Goal: Task Accomplishment & Management: Manage account settings

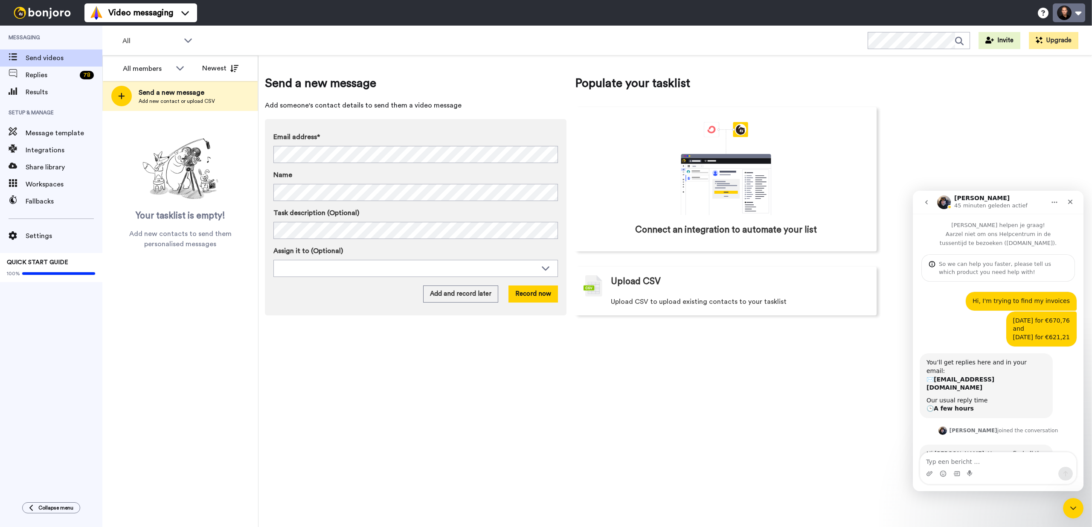
scroll to position [155, 0]
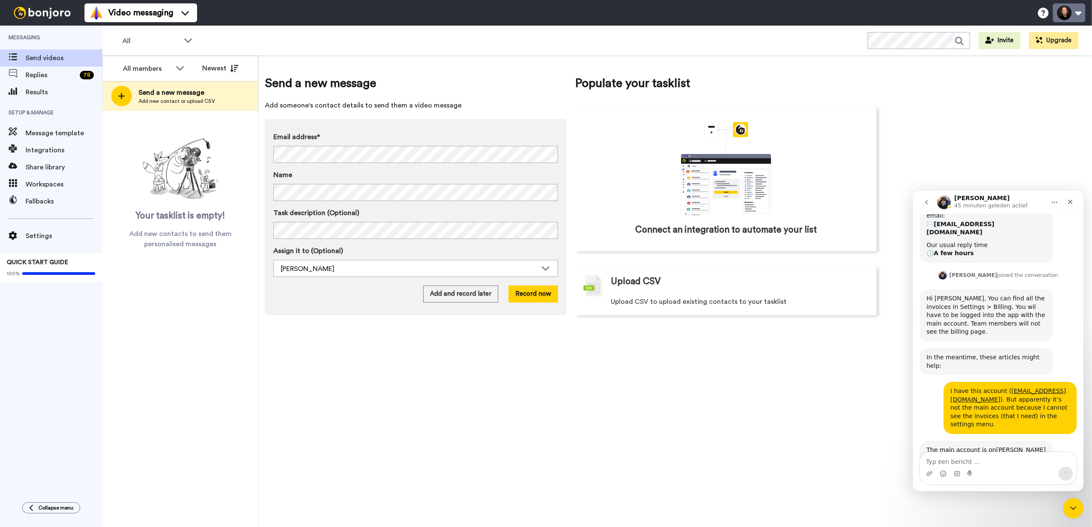
click at [1080, 11] on button at bounding box center [1069, 12] width 32 height 19
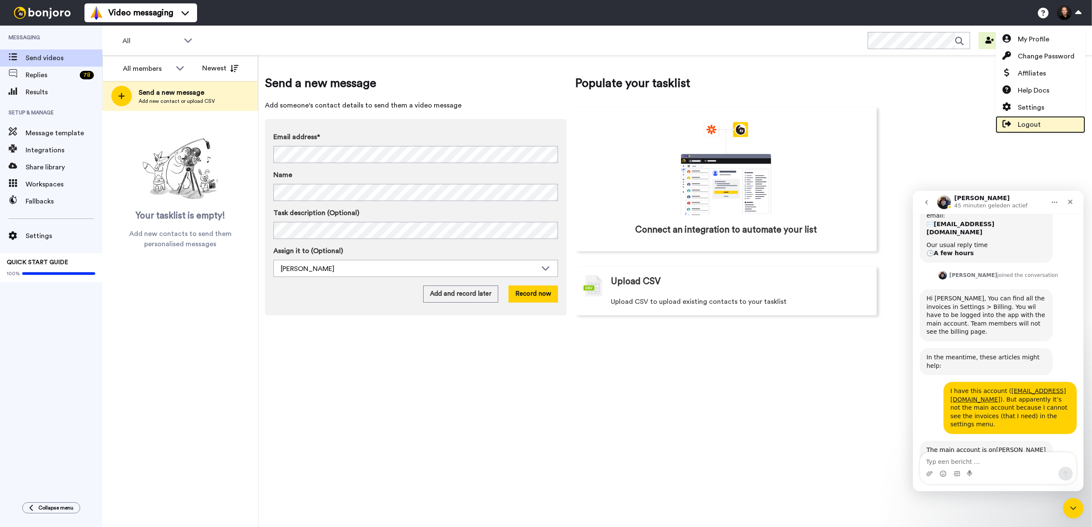
click at [1024, 125] on span "Logout" at bounding box center [1029, 124] width 23 height 10
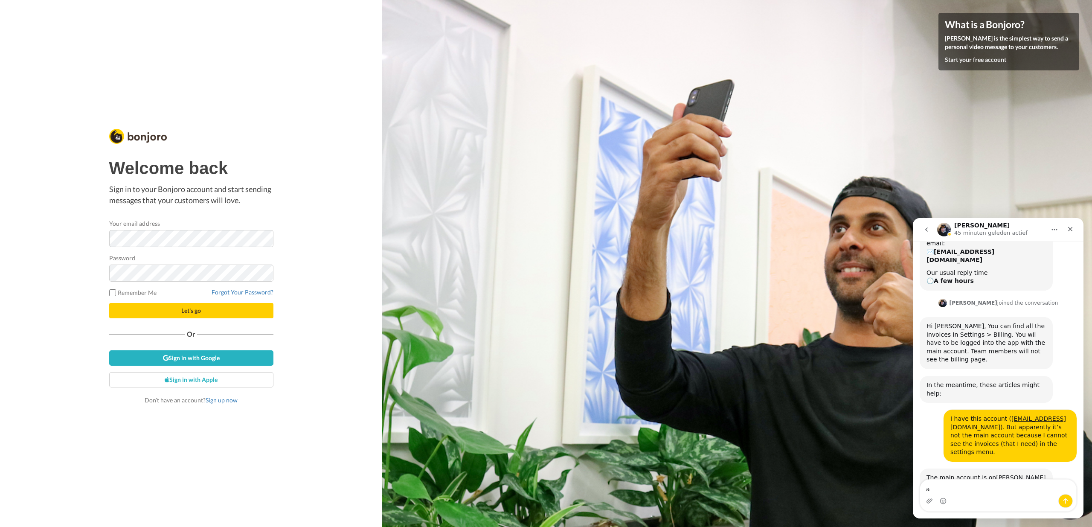
scroll to position [155, 0]
type textarea "a"
click at [109, 303] on button "Let's go" at bounding box center [191, 310] width 164 height 15
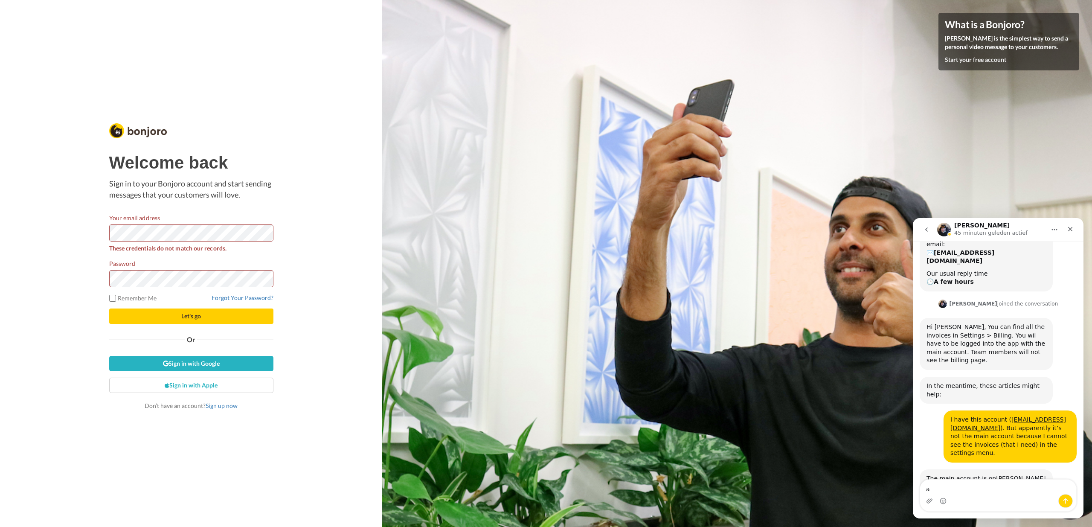
scroll to position [155, 0]
click at [109, 308] on button "Let's go" at bounding box center [191, 315] width 164 height 15
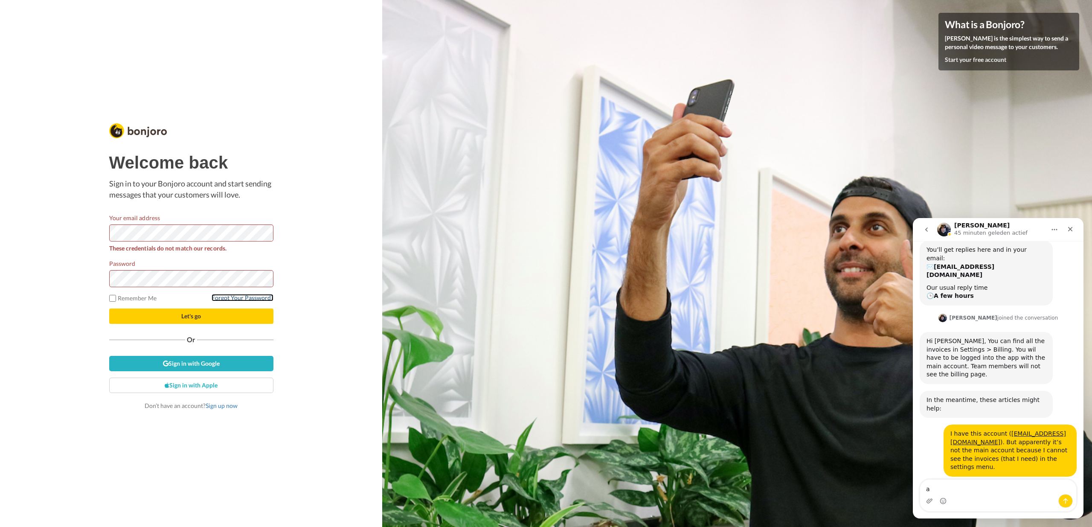
click at [233, 297] on link "Forgot Your Password?" at bounding box center [243, 297] width 62 height 7
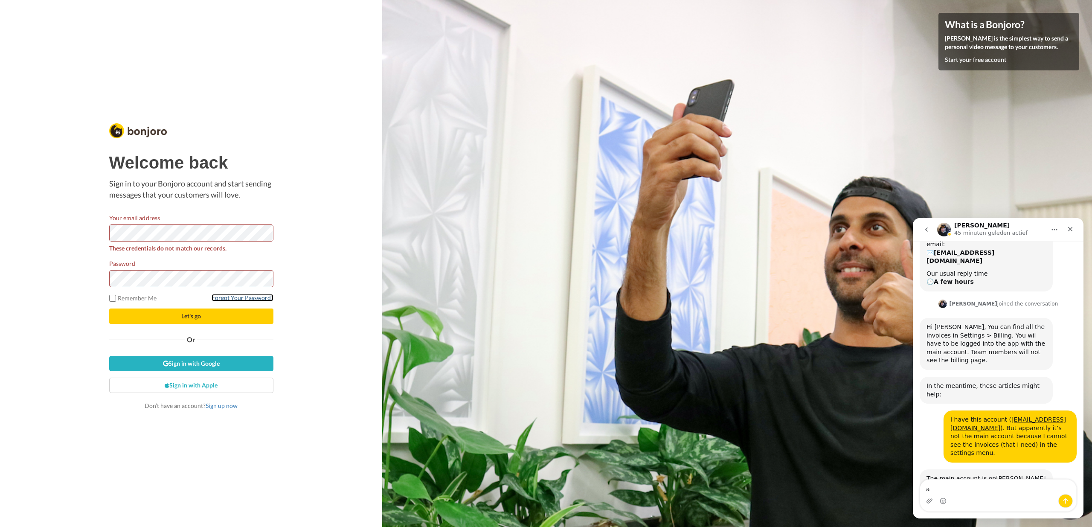
scroll to position [155, 0]
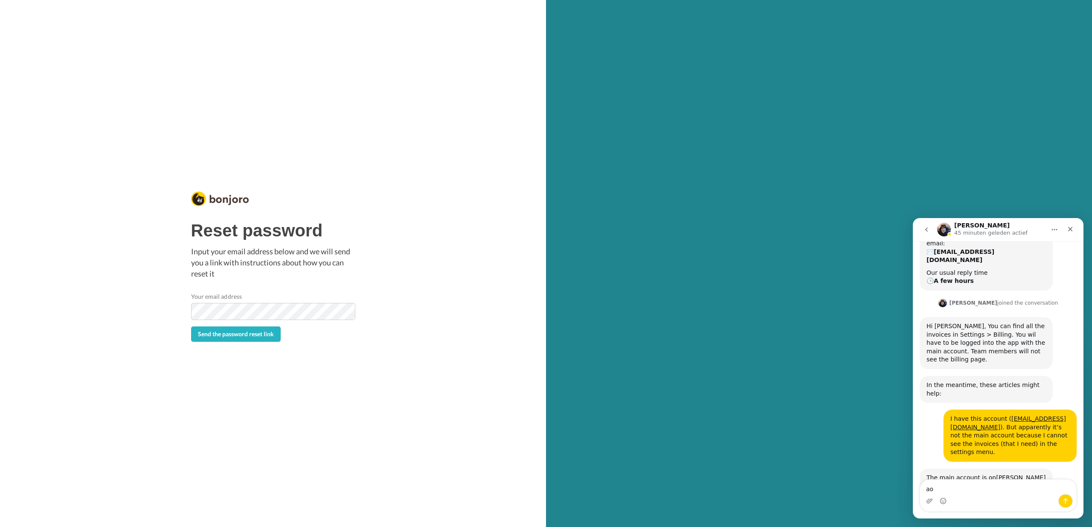
scroll to position [155, 0]
type textarea "aomi"
click at [214, 339] on button "Send the password reset link" at bounding box center [236, 333] width 90 height 15
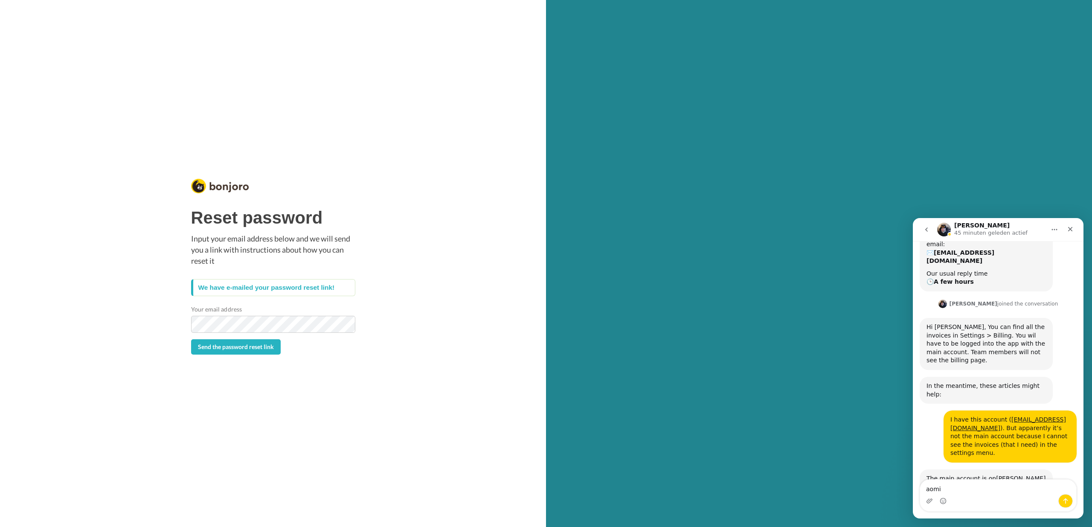
scroll to position [155, 0]
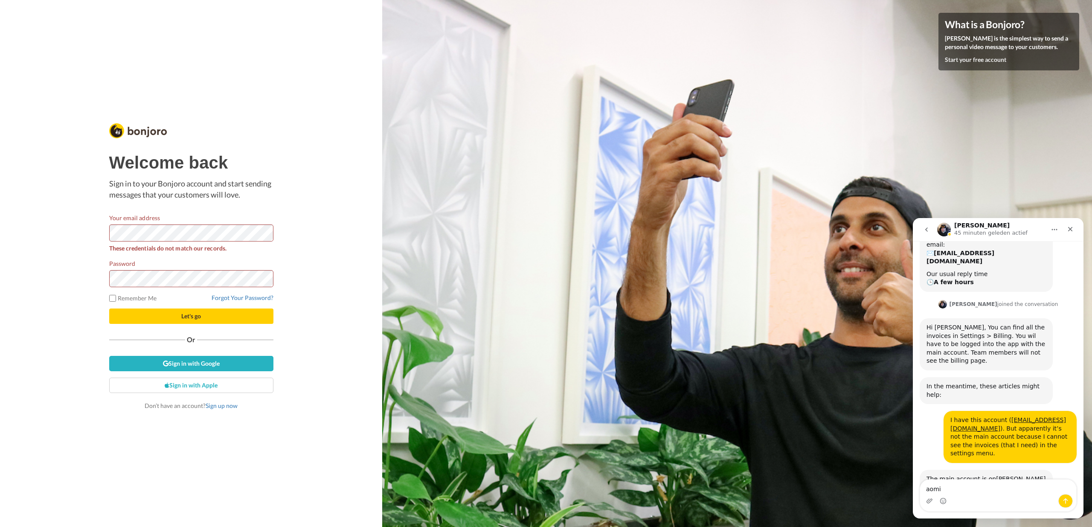
scroll to position [155, 0]
click at [109, 308] on button "Let's go" at bounding box center [191, 315] width 164 height 15
